Goal: Task Accomplishment & Management: Manage account settings

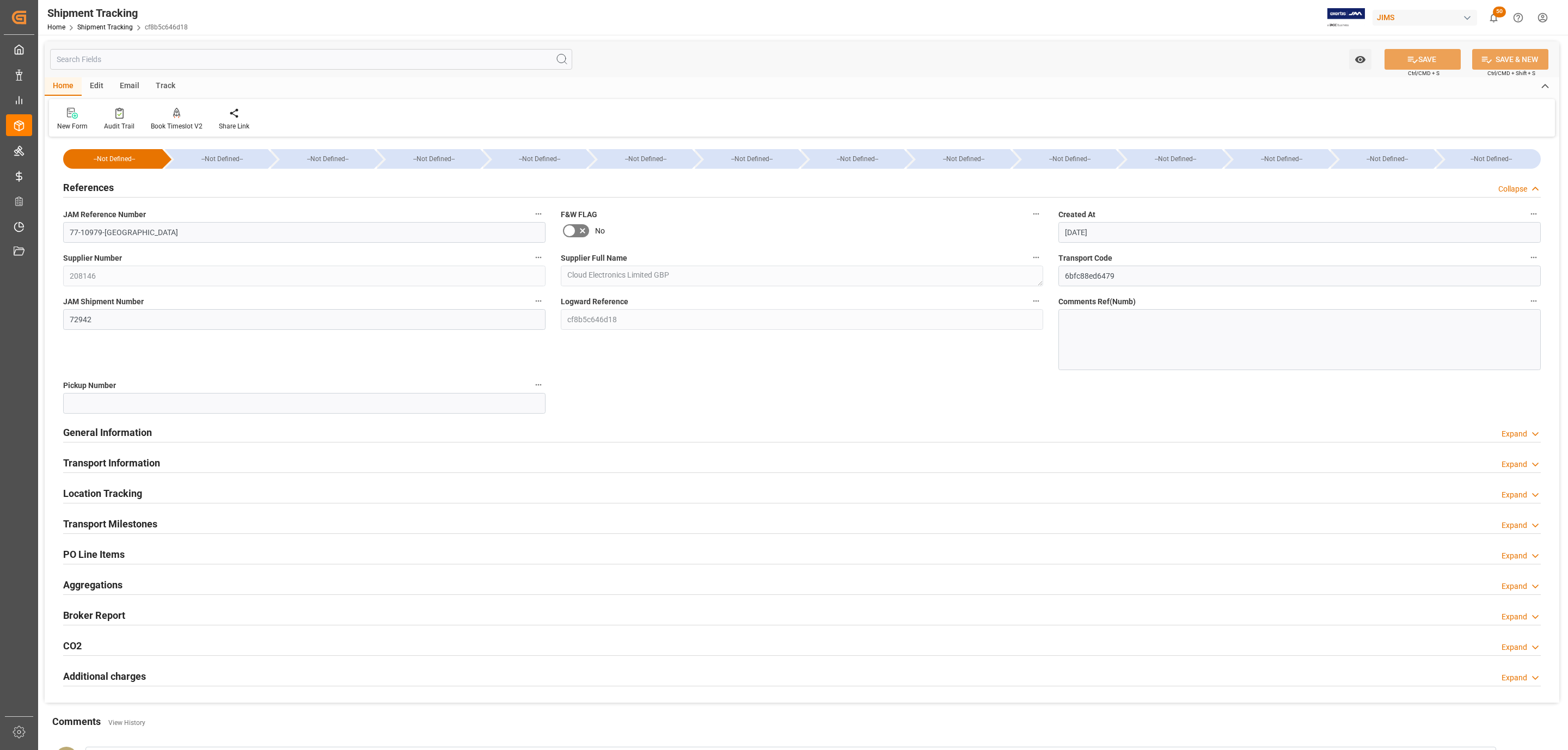
click at [132, 185] on div "References Collapse" at bounding box center [802, 186] width 1478 height 21
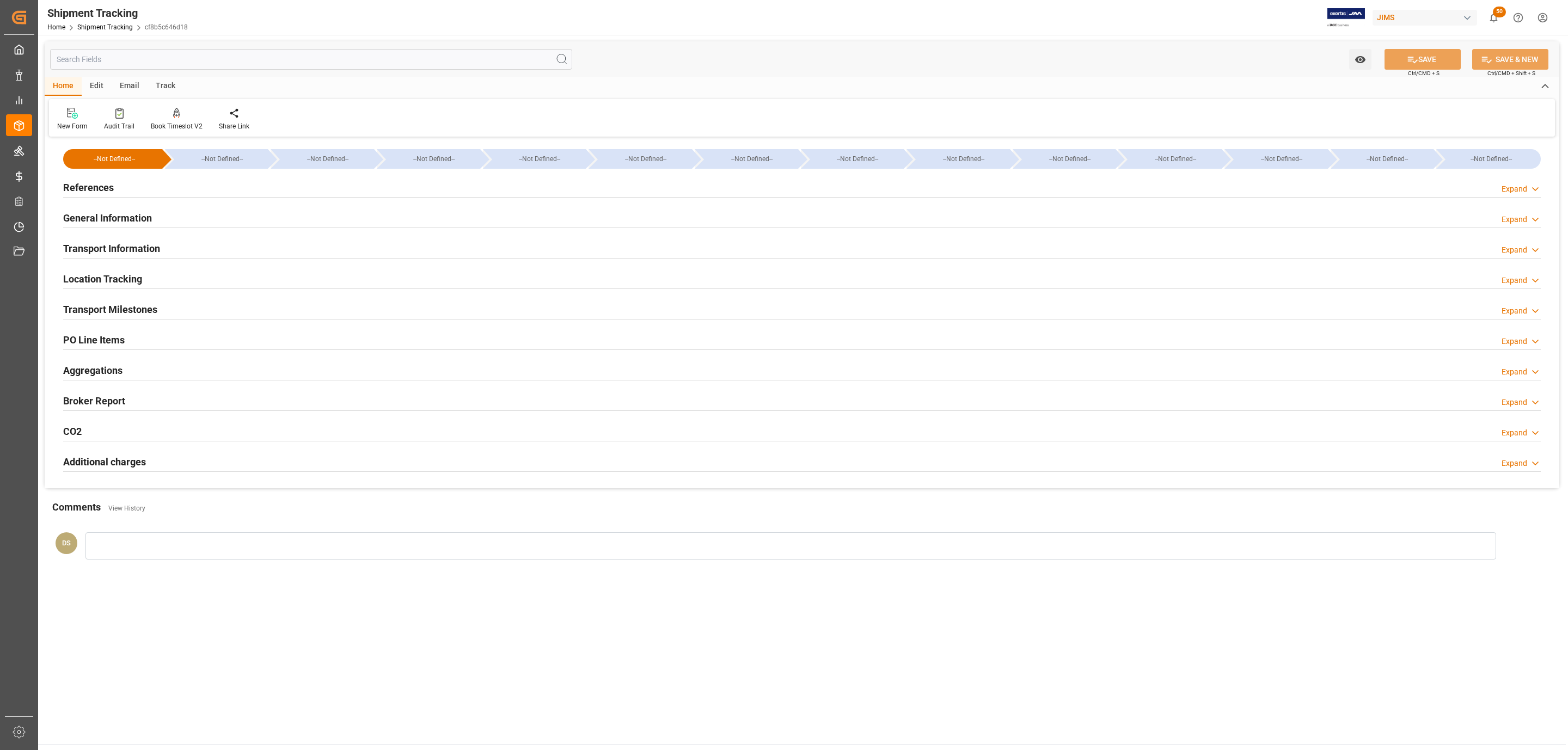
click at [109, 307] on h2 "Transport Milestones" at bounding box center [111, 309] width 95 height 15
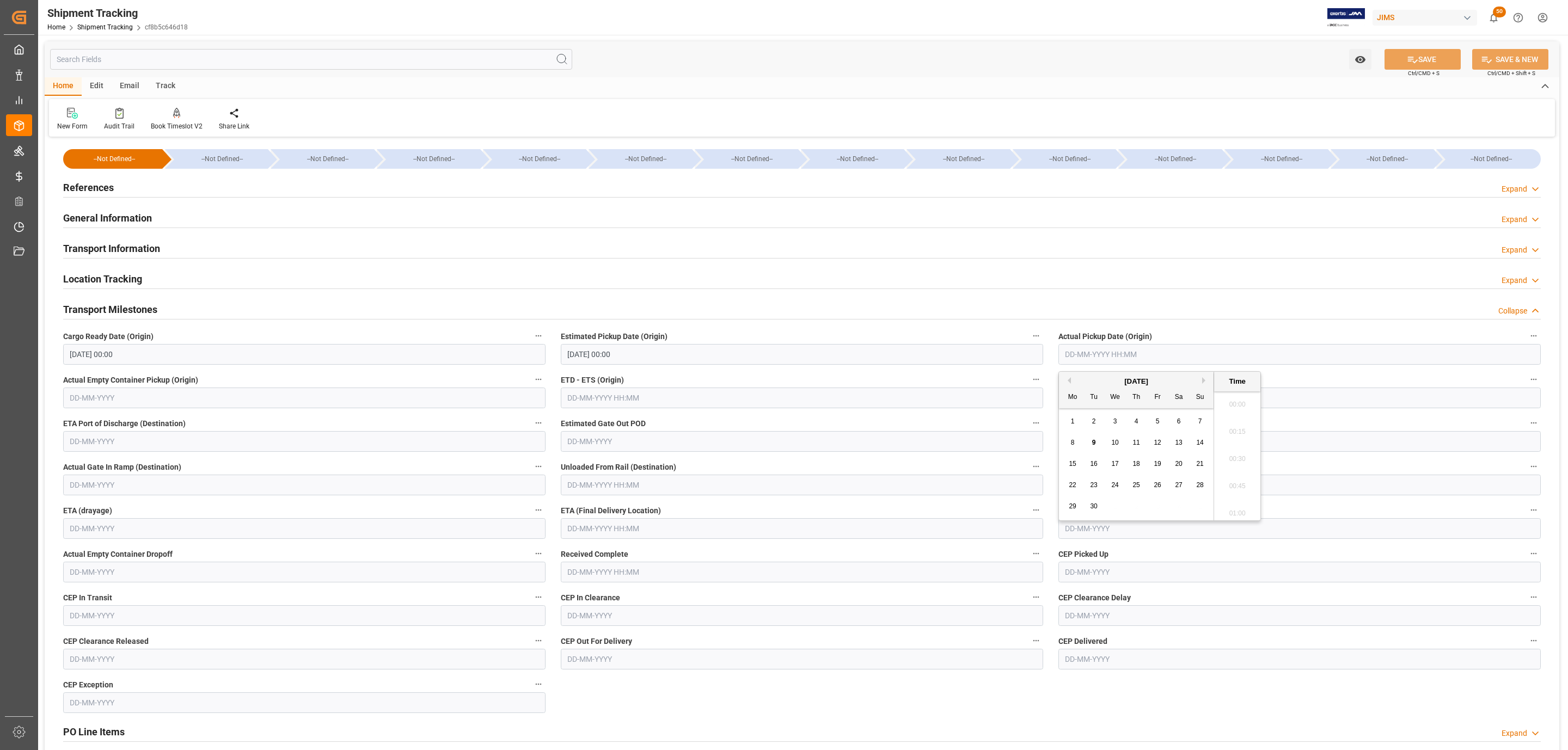
click at [1101, 350] on input "text" at bounding box center [1300, 355] width 483 height 21
click at [1113, 443] on span "10" at bounding box center [1114, 443] width 7 height 8
type input "10-09-2025 00:00"
click at [618, 531] on input "text" at bounding box center [802, 529] width 483 height 21
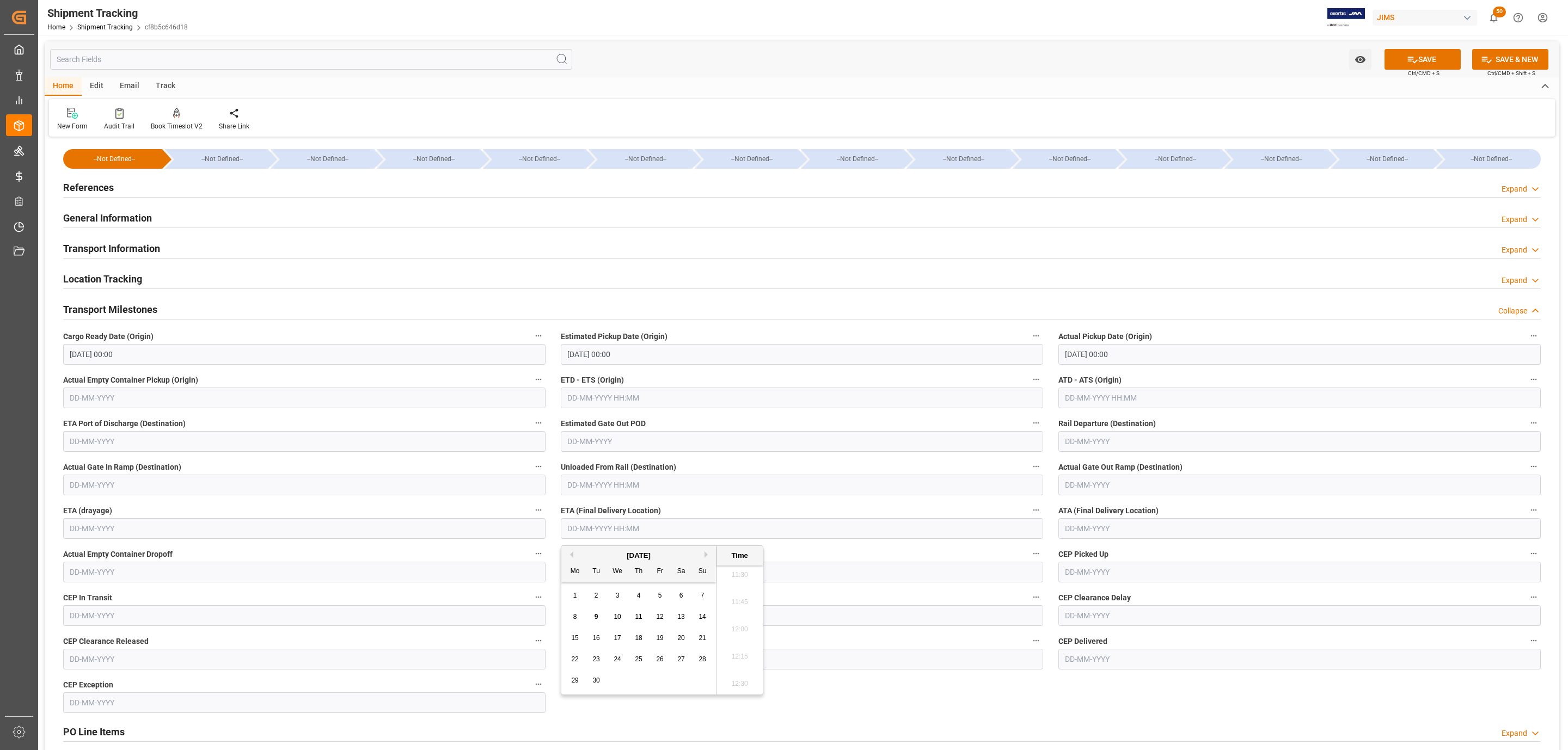
click at [598, 637] on span "16" at bounding box center [595, 637] width 7 height 8
type input "16-09-2025 00:00"
click at [1439, 59] on button "SAVE" at bounding box center [1422, 60] width 77 height 21
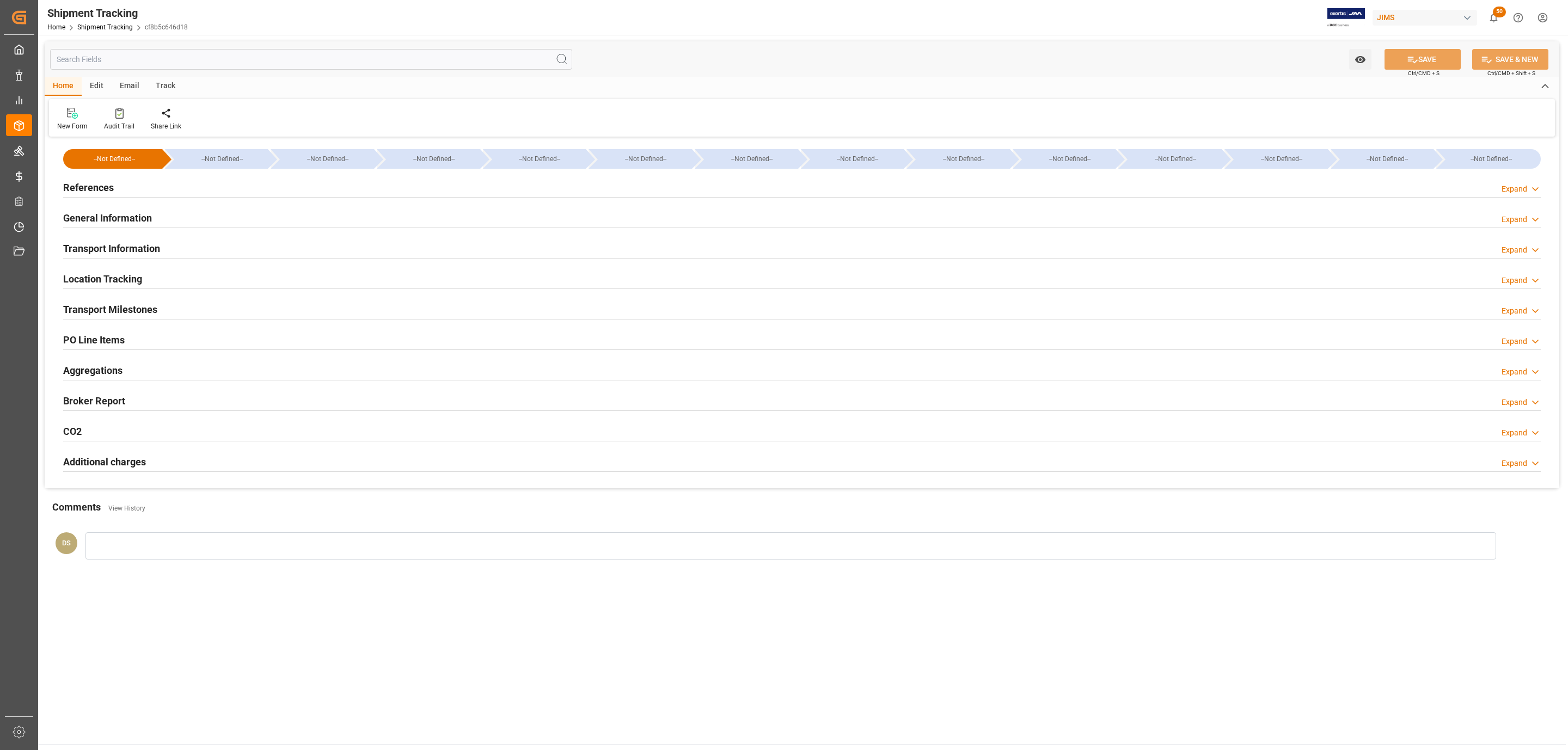
type input "1900.36"
click at [108, 242] on h2 "Transport Information" at bounding box center [112, 249] width 97 height 15
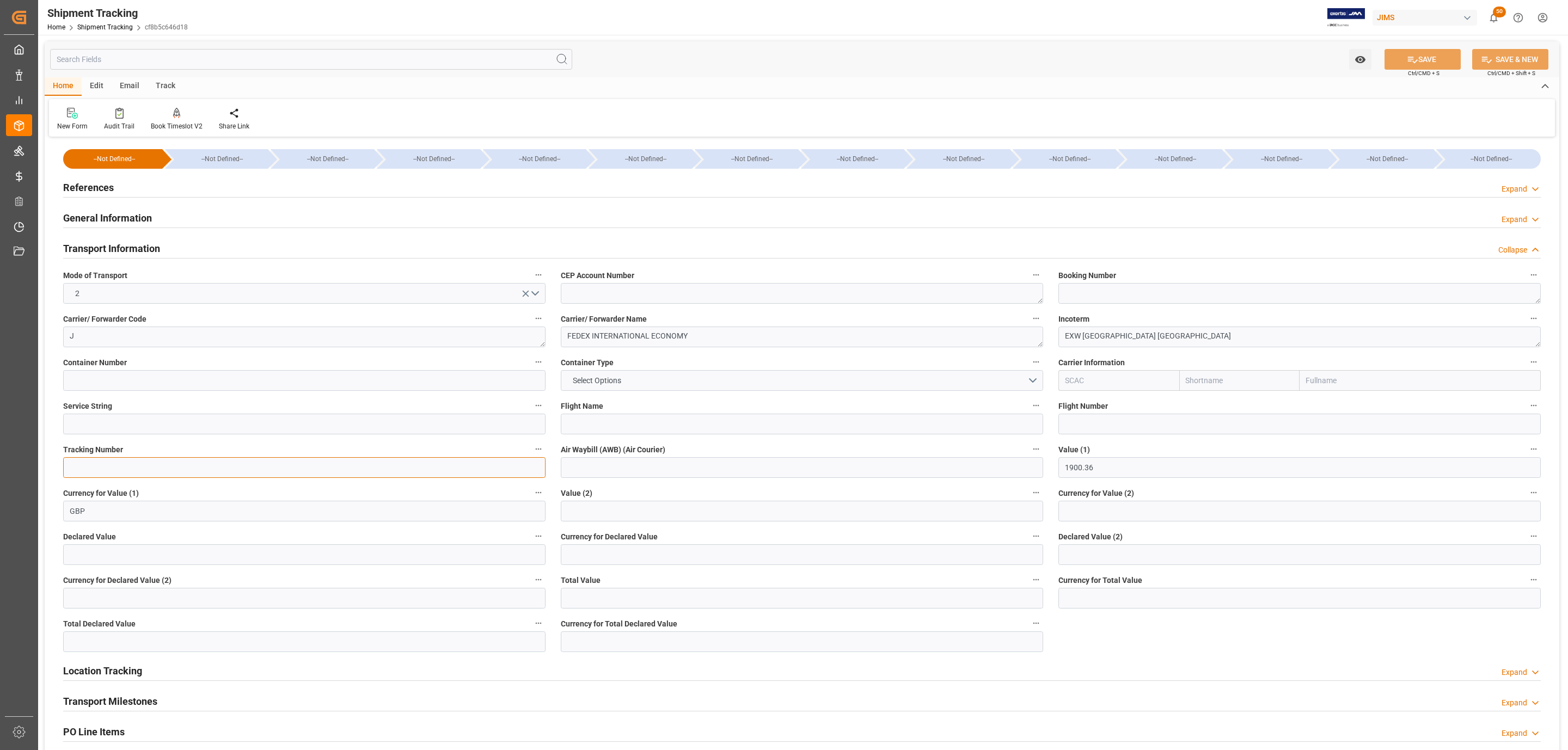
click at [116, 467] on input at bounding box center [305, 467] width 483 height 21
paste input "884231200494"
type input "884231200494"
click at [1439, 53] on button "SAVE" at bounding box center [1422, 60] width 77 height 21
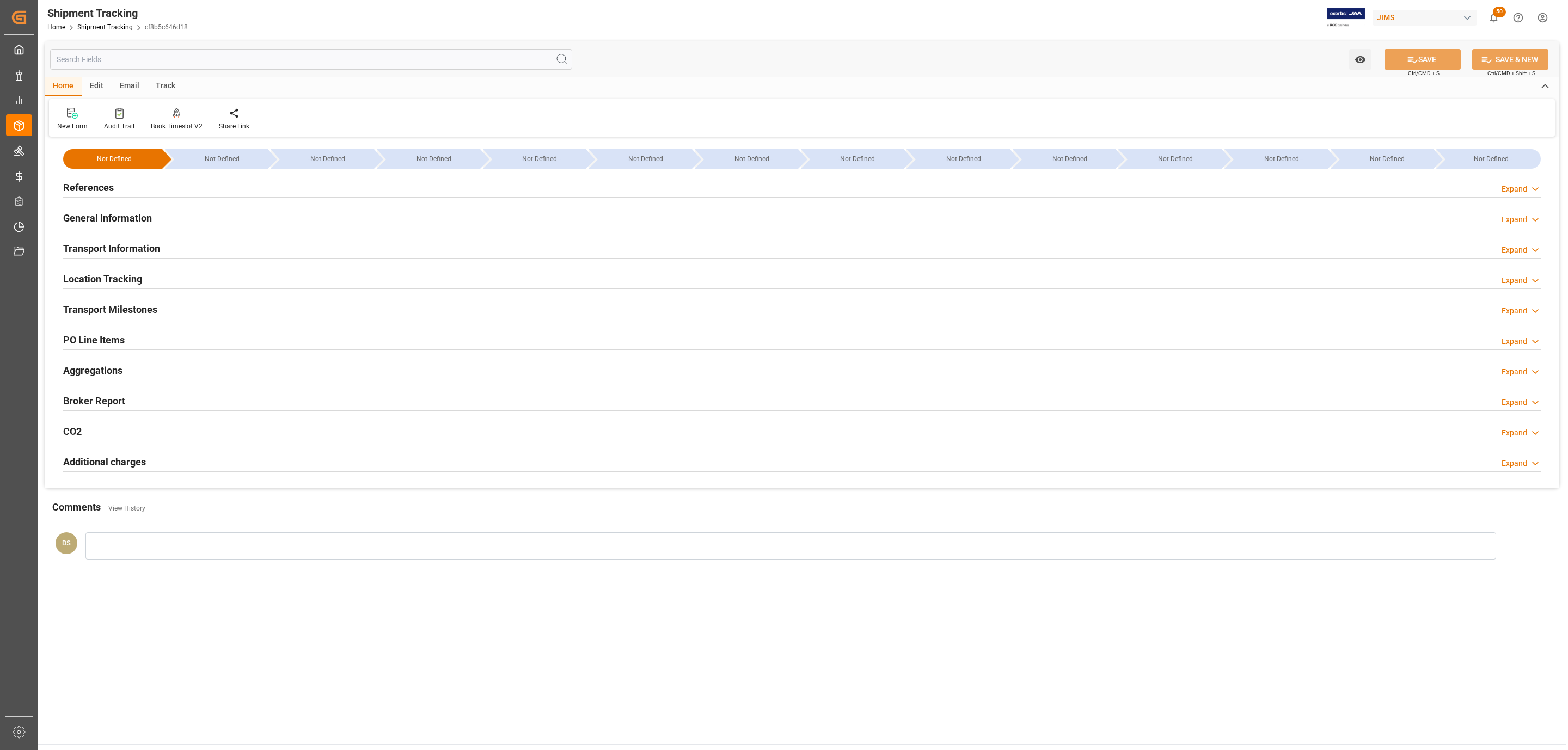
click at [97, 305] on h2 "Transport Milestones" at bounding box center [111, 309] width 95 height 15
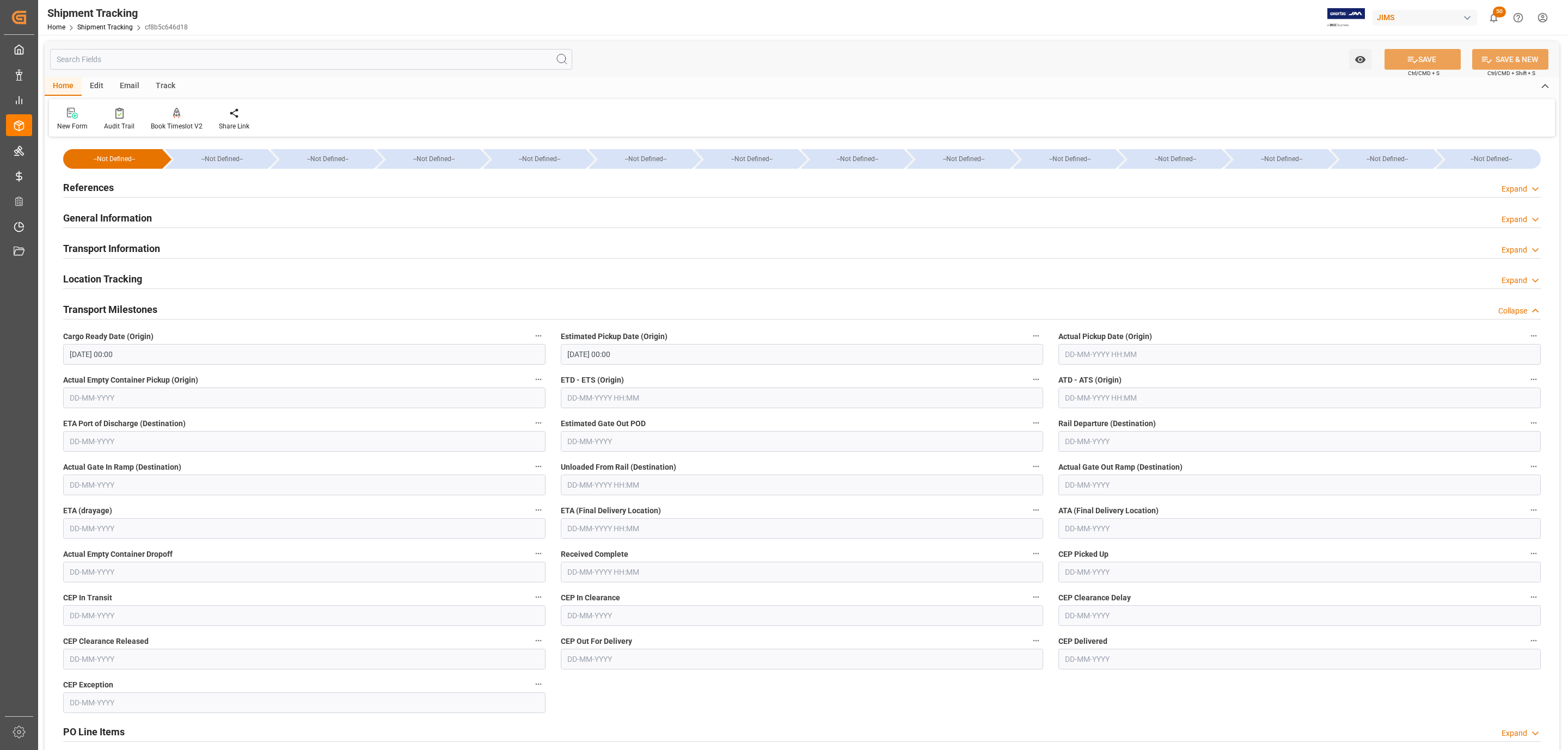
click at [1136, 353] on input "text" at bounding box center [1300, 355] width 483 height 21
click at [1111, 445] on span "10" at bounding box center [1114, 443] width 7 height 8
type input "10-09-2025 00:00"
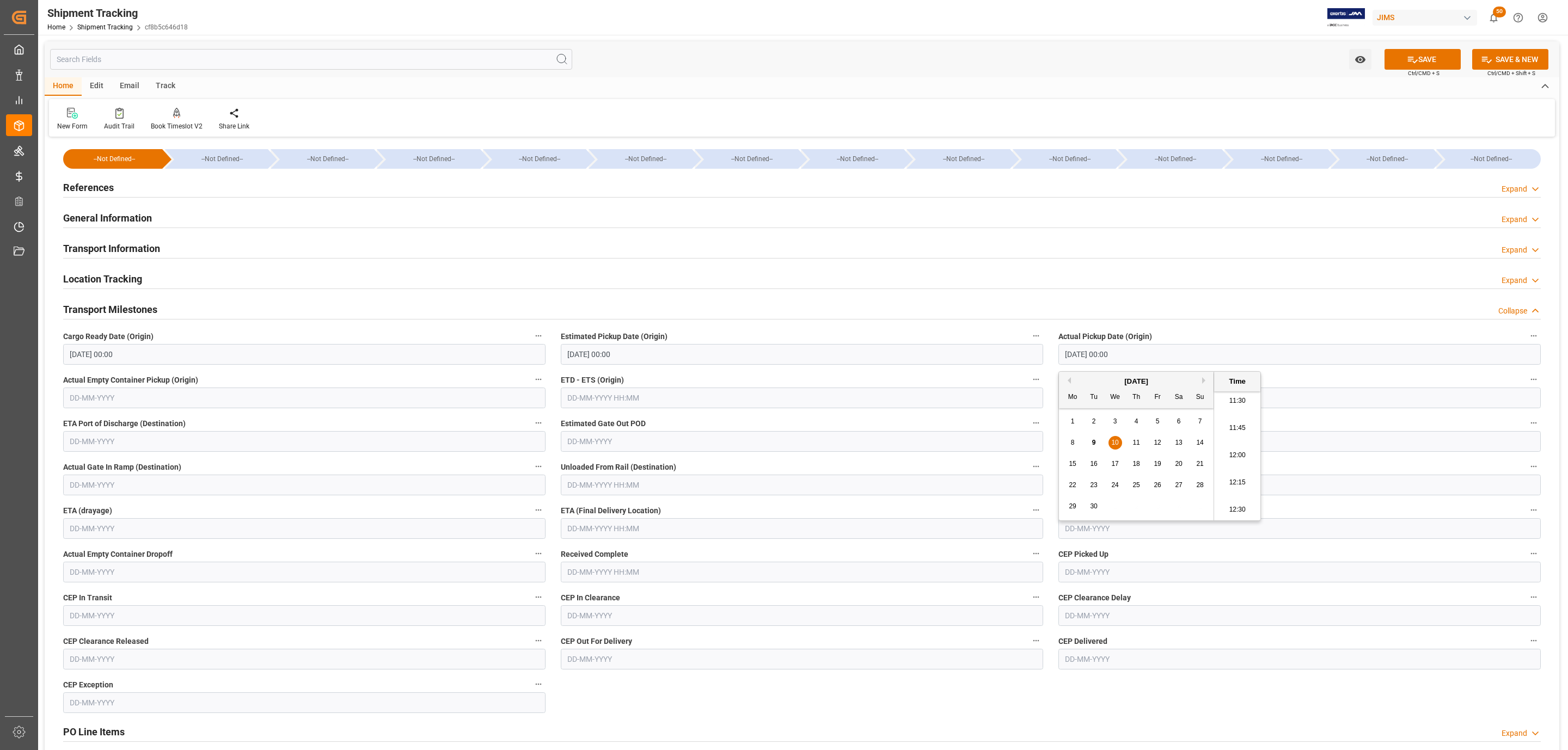
click at [624, 576] on input "text" at bounding box center [802, 572] width 483 height 21
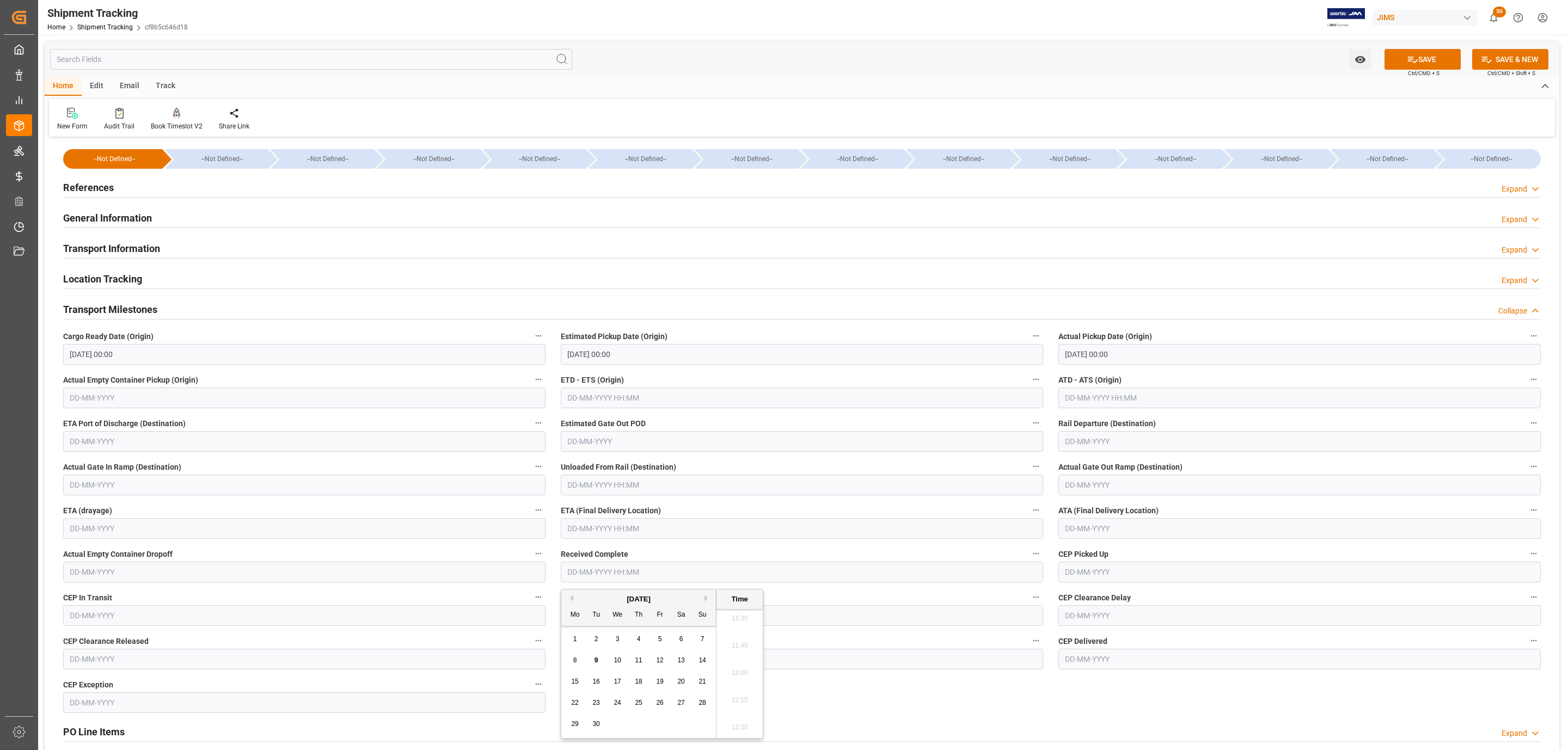
click at [592, 526] on input "text" at bounding box center [802, 529] width 483 height 21
click at [593, 637] on span "16" at bounding box center [595, 637] width 7 height 8
type input "16-09-2025 00:00"
click at [1410, 51] on button "SAVE" at bounding box center [1422, 60] width 77 height 21
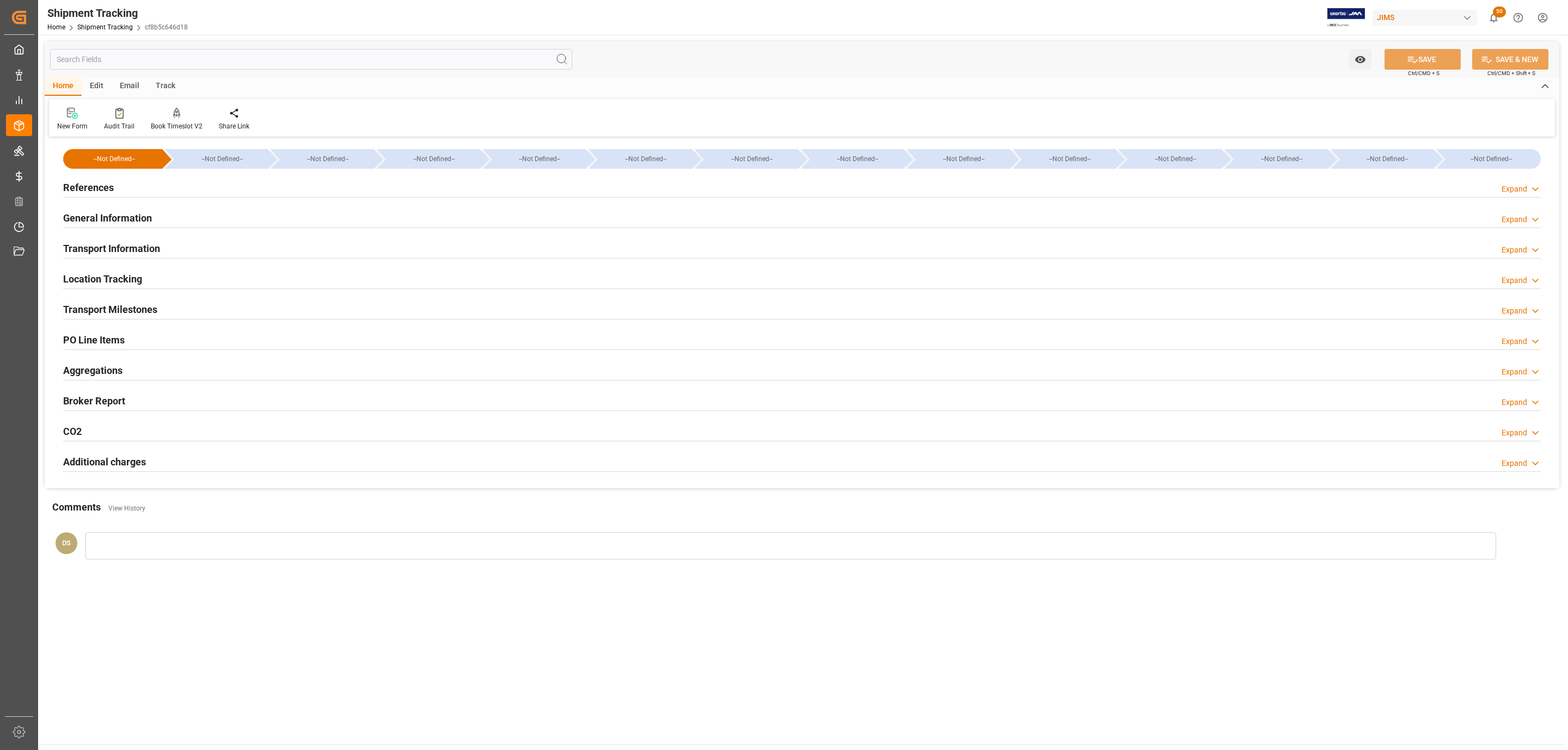
click at [106, 463] on h2 "Additional charges" at bounding box center [104, 462] width 82 height 15
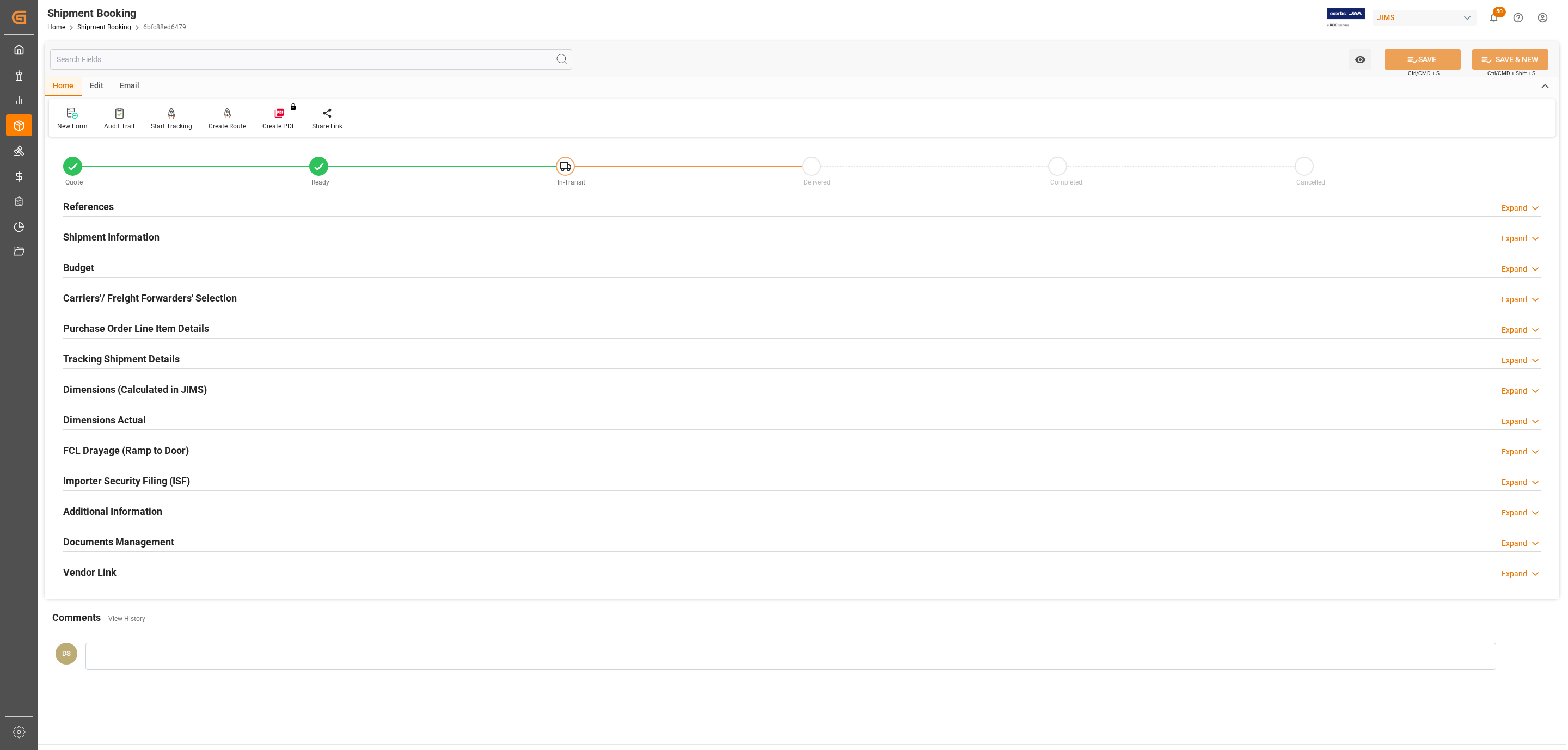
click at [165, 544] on h2 "Documents Management" at bounding box center [118, 542] width 111 height 15
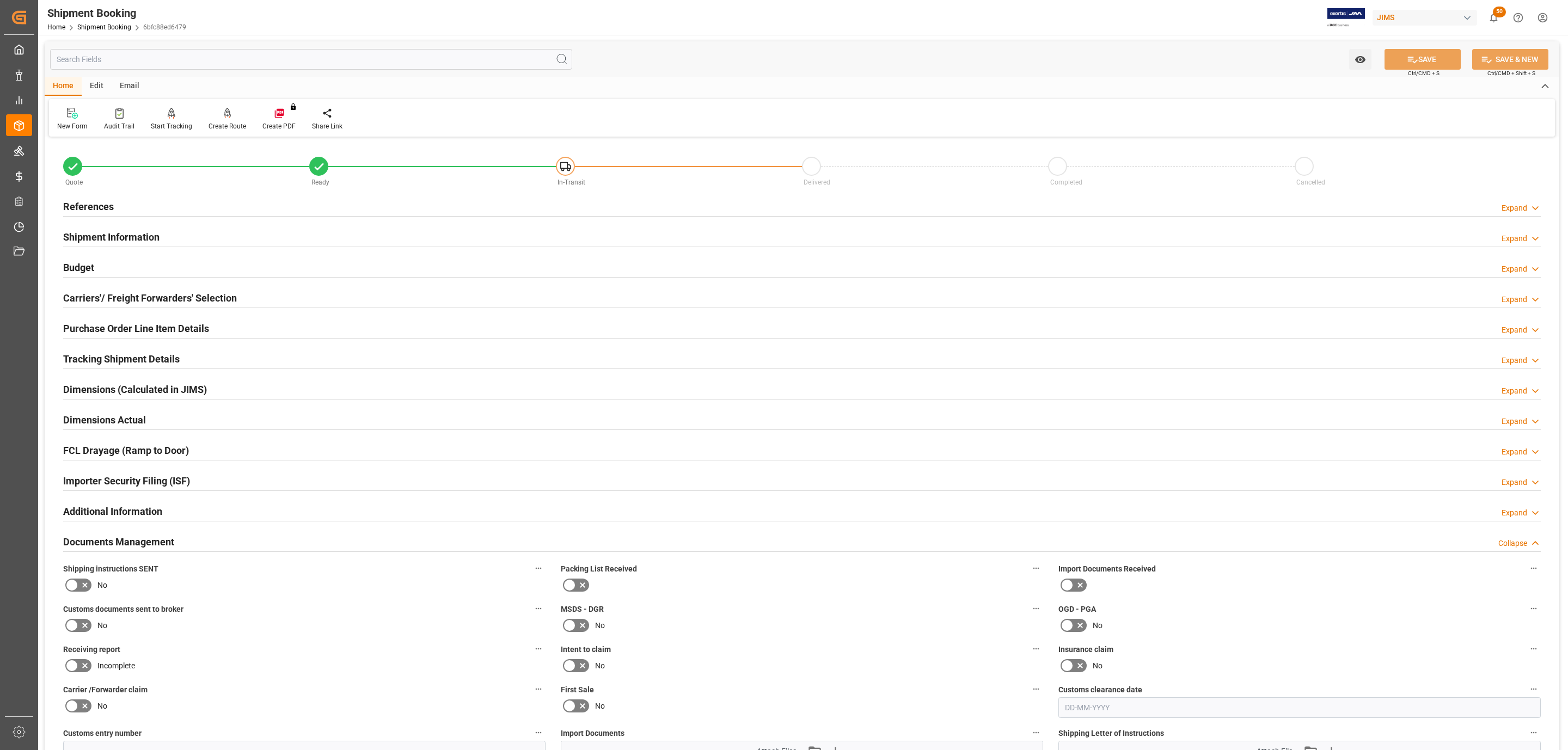
click at [82, 586] on icon at bounding box center [85, 585] width 13 height 13
click at [0, 0] on input "checkbox" at bounding box center [0, 0] width 0 height 0
click at [1417, 51] on button "SAVE" at bounding box center [1422, 60] width 77 height 21
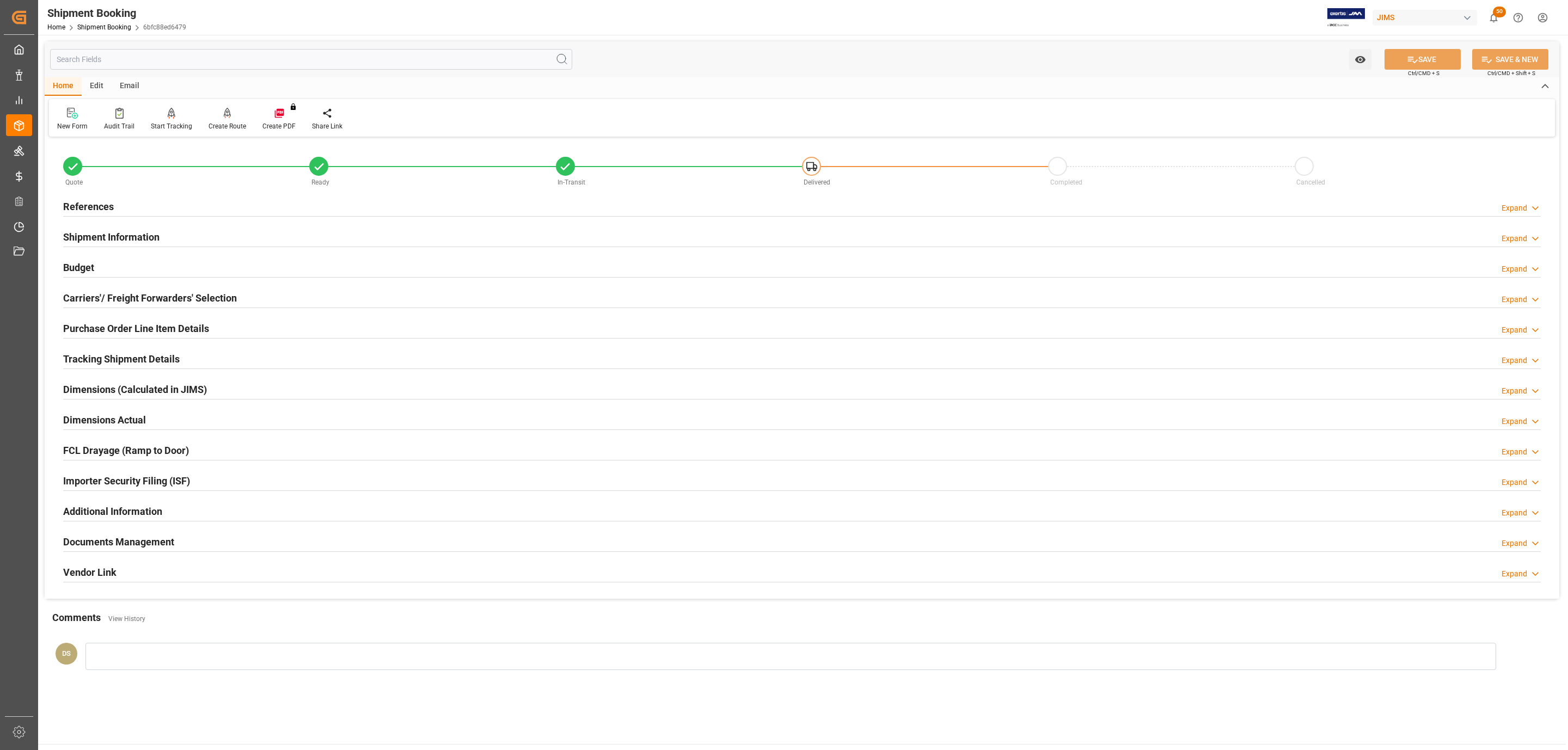
click at [186, 534] on div "Documents Management Expand" at bounding box center [802, 541] width 1478 height 21
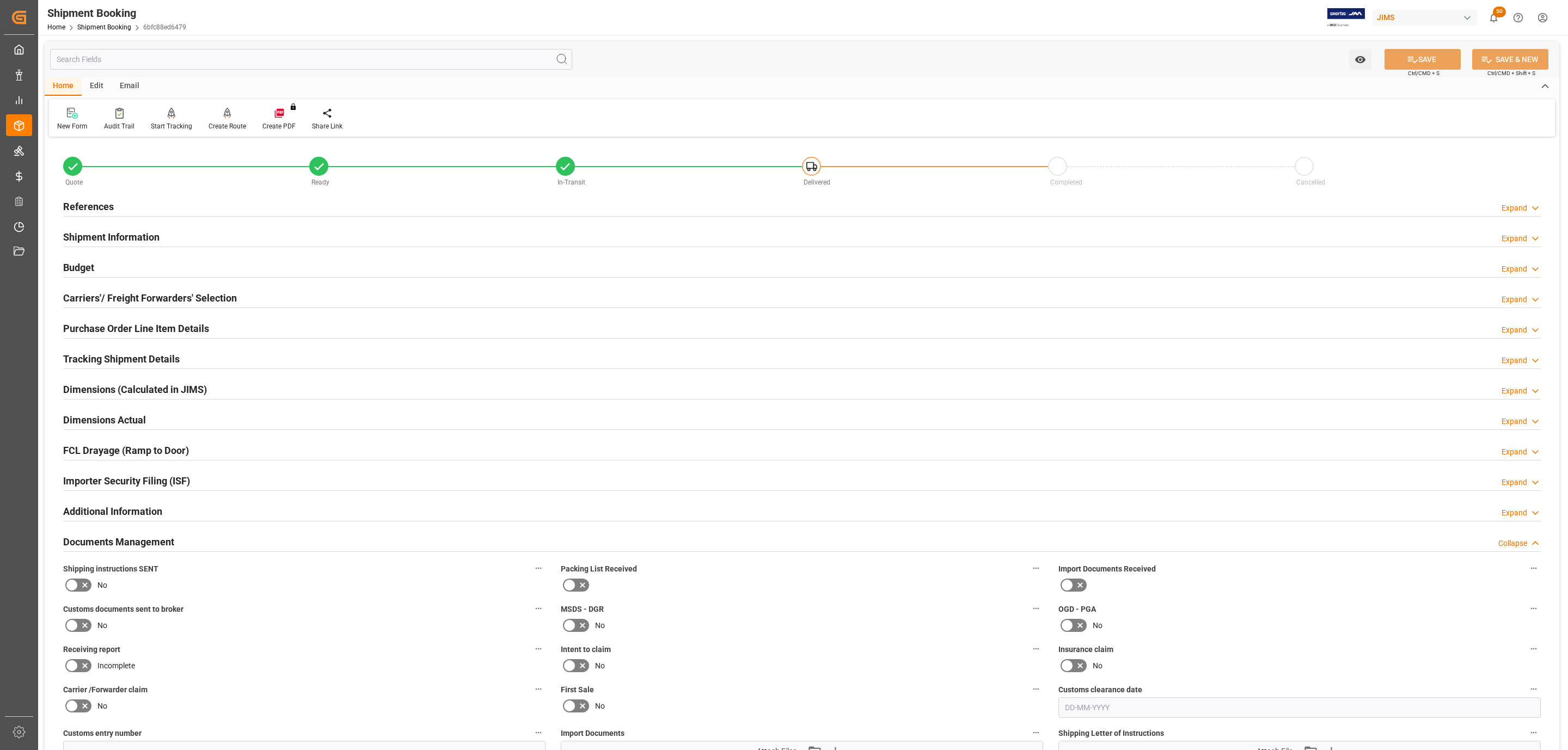
click at [85, 586] on icon at bounding box center [85, 585] width 6 height 6
click at [0, 0] on input "checkbox" at bounding box center [0, 0] width 0 height 0
click at [1428, 61] on button "SAVE" at bounding box center [1422, 60] width 77 height 21
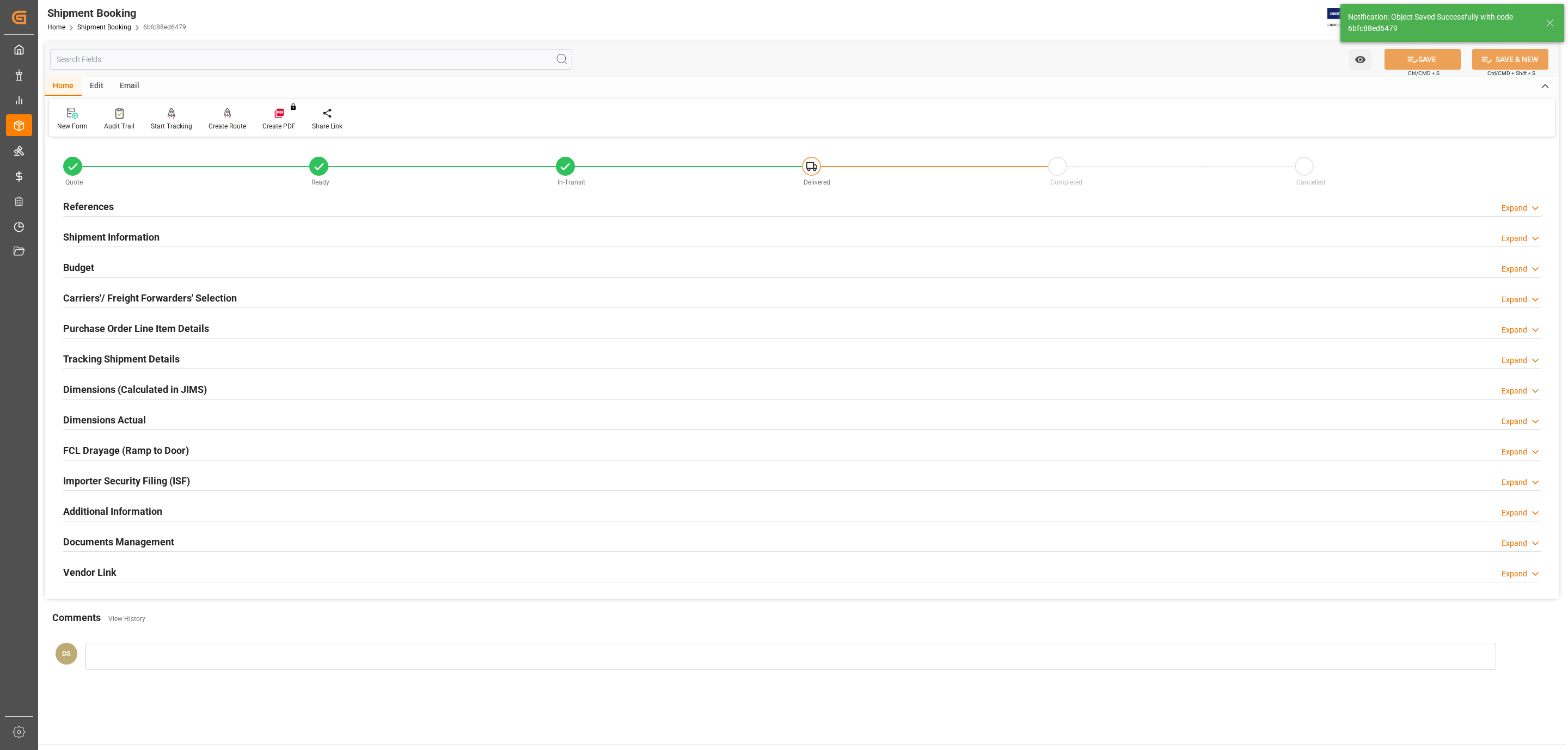
click at [115, 301] on h2 "Carriers'/ Freight Forwarders' Selection" at bounding box center [150, 298] width 174 height 15
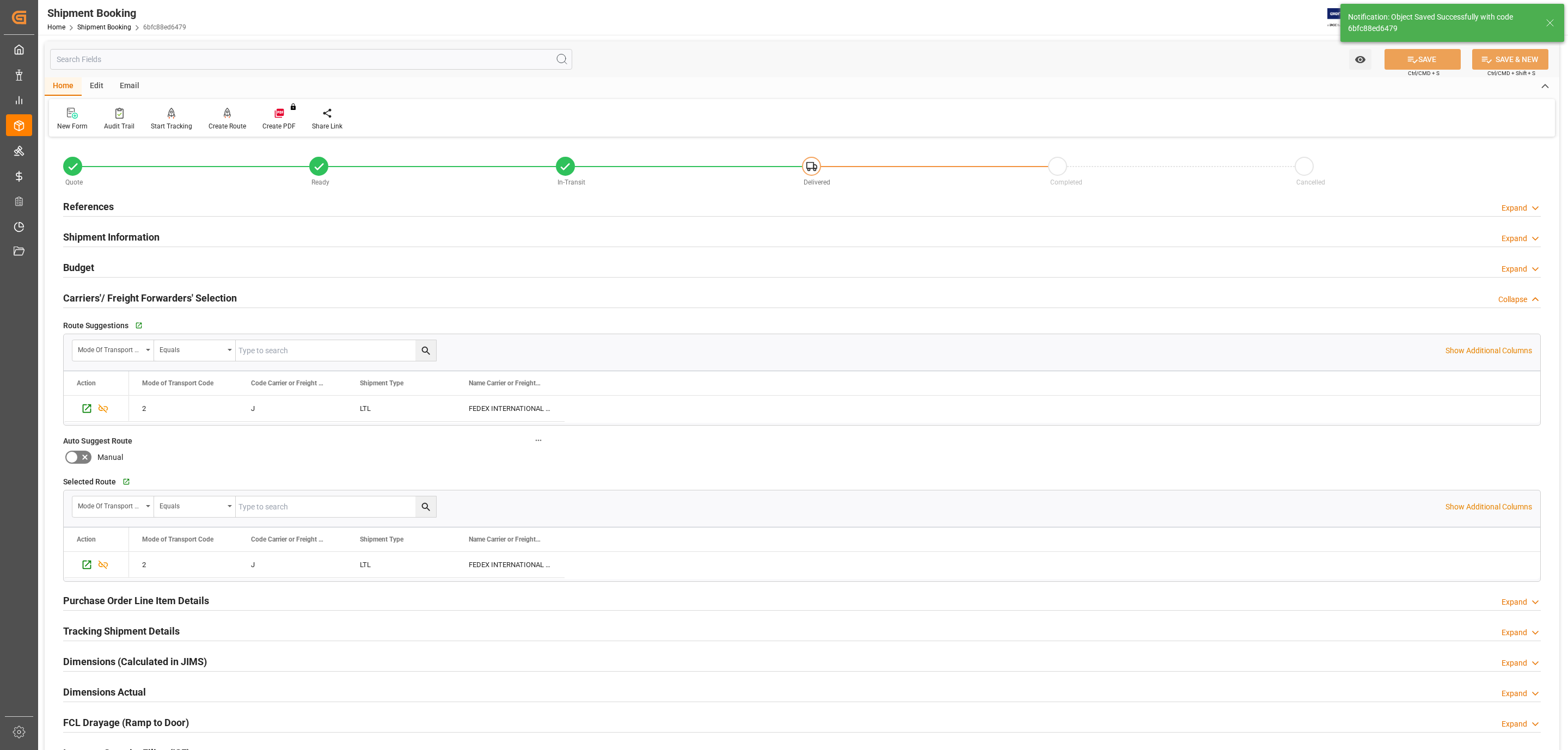
click at [103, 264] on div "Budget Expand" at bounding box center [802, 267] width 1478 height 21
